Goal: Task Accomplishment & Management: Use online tool/utility

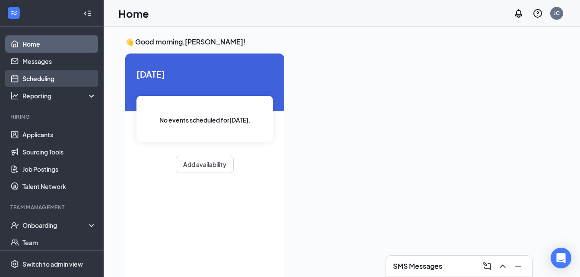
click at [47, 77] on link "Scheduling" at bounding box center [59, 78] width 74 height 17
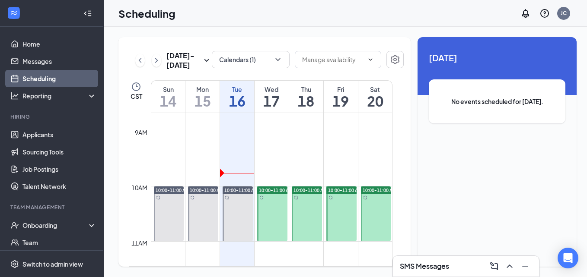
scroll to position [480, 0]
click at [279, 63] on button "Calendars (1)" at bounding box center [251, 59] width 78 height 17
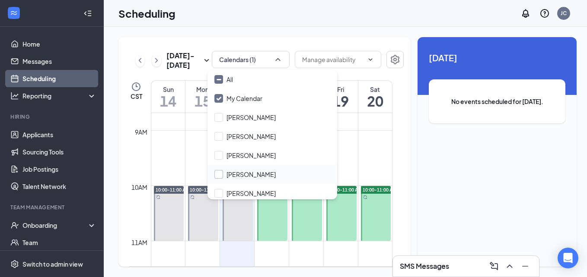
click at [219, 175] on input "[PERSON_NAME]" at bounding box center [244, 174] width 61 height 9
checkbox input "true"
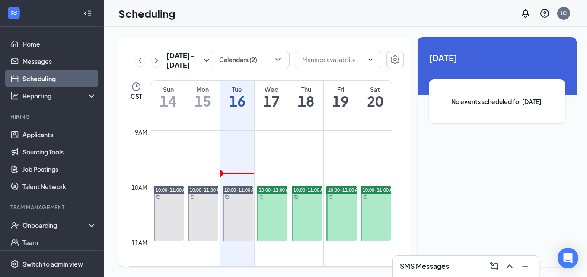
click at [193, 165] on td at bounding box center [272, 165] width 242 height 14
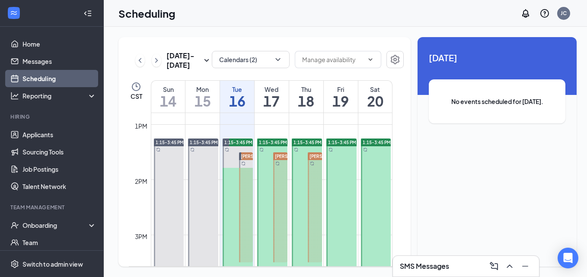
scroll to position [707, 0]
click at [292, 117] on td at bounding box center [272, 118] width 242 height 14
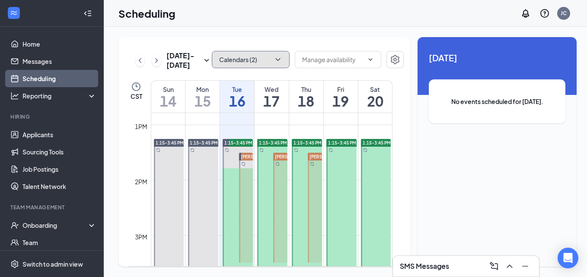
click at [275, 60] on icon "ChevronDown" at bounding box center [277, 59] width 9 height 9
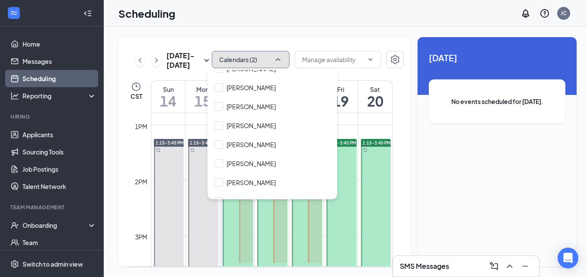
scroll to position [175, 0]
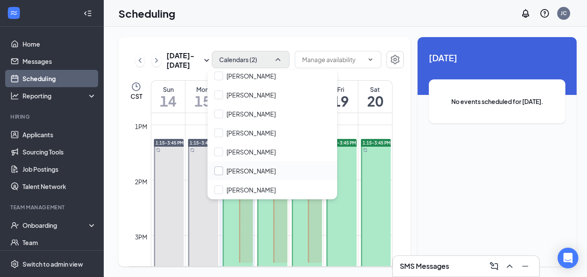
click at [219, 169] on input "[PERSON_NAME]" at bounding box center [244, 171] width 61 height 9
checkbox input "true"
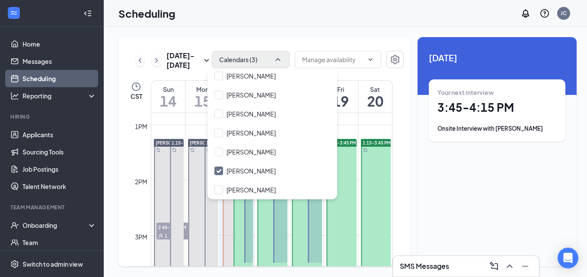
click at [194, 124] on td at bounding box center [272, 118] width 242 height 14
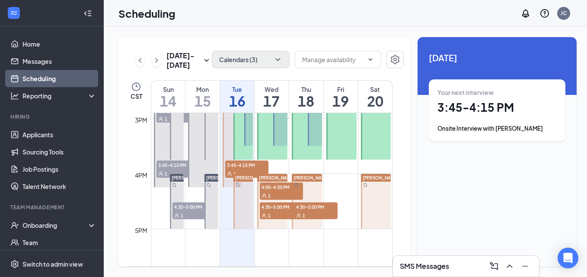
scroll to position [827, 0]
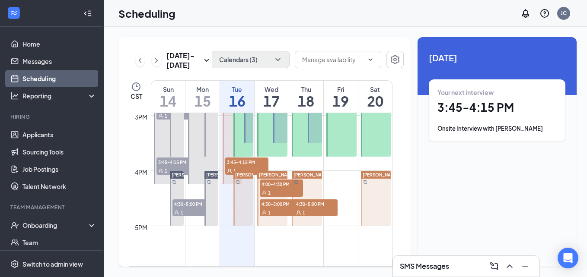
click at [369, 195] on div at bounding box center [376, 198] width 30 height 55
